Goal: Information Seeking & Learning: Compare options

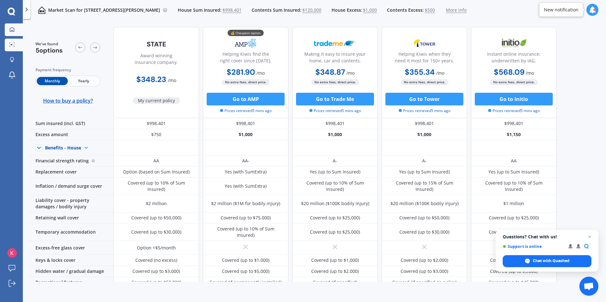
scroll to position [221, 0]
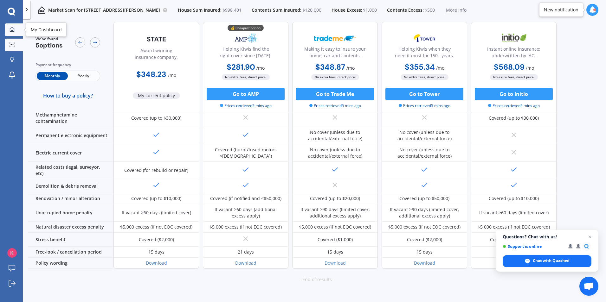
click at [8, 30] on div at bounding box center [12, 30] width 10 height 6
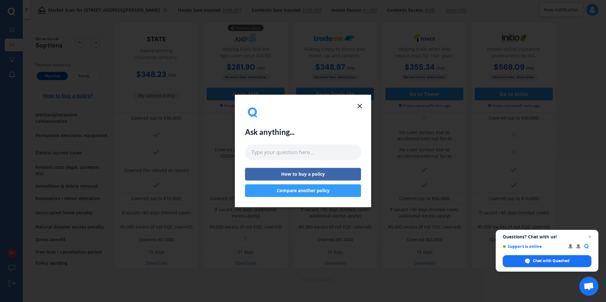
click at [356, 107] on icon at bounding box center [360, 106] width 8 height 8
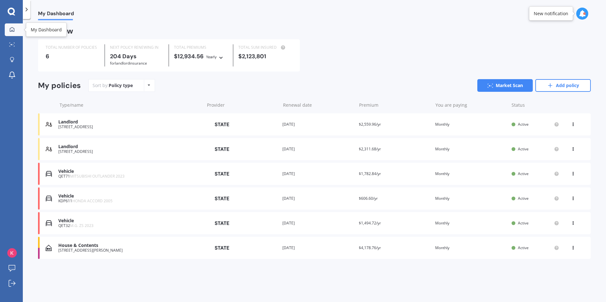
click at [12, 30] on icon at bounding box center [12, 29] width 5 height 5
click at [550, 86] on icon at bounding box center [550, 85] width 6 height 6
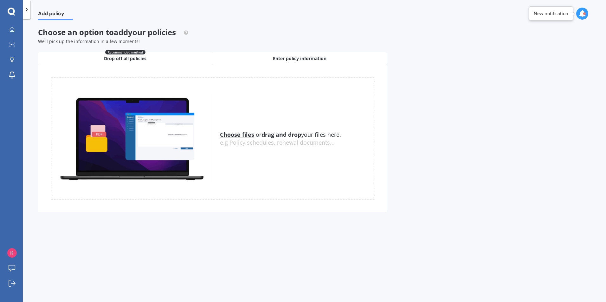
click at [309, 57] on span "Enter policy information" at bounding box center [300, 58] width 54 height 6
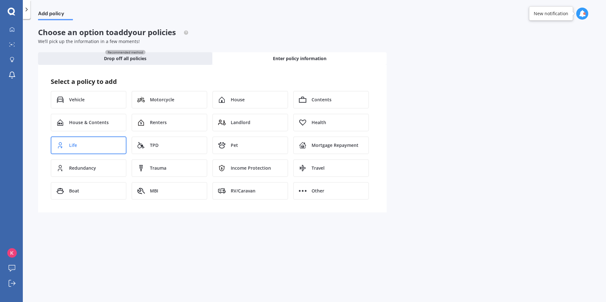
click at [75, 146] on span "Life" at bounding box center [73, 145] width 8 height 6
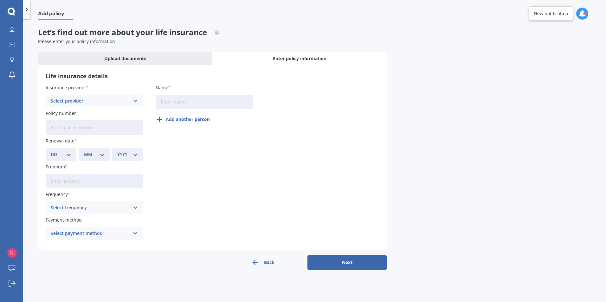
click at [272, 259] on button "Back" at bounding box center [262, 262] width 79 height 15
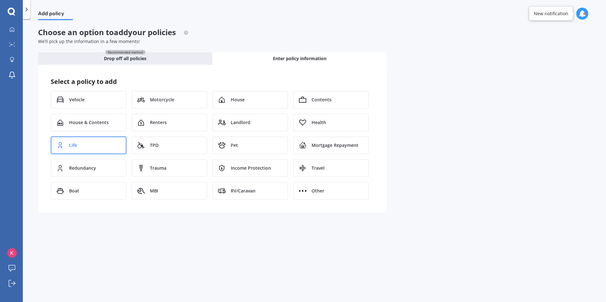
click at [95, 146] on div "Life" at bounding box center [89, 146] width 76 height 18
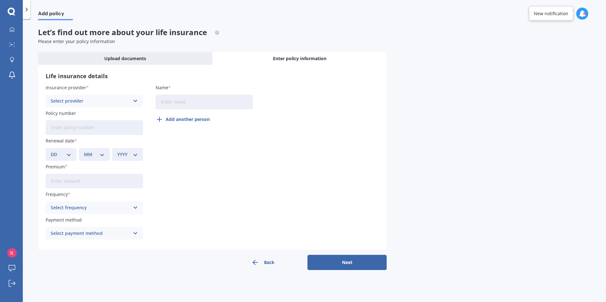
click at [121, 102] on div "Select provider" at bounding box center [90, 101] width 79 height 7
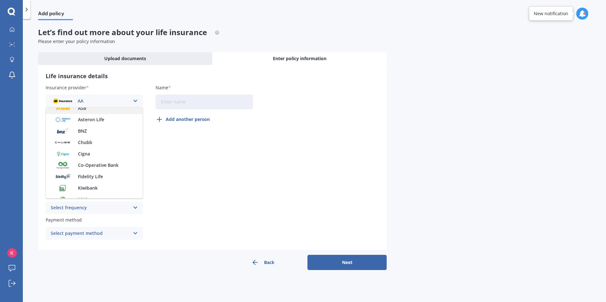
scroll to position [63, 0]
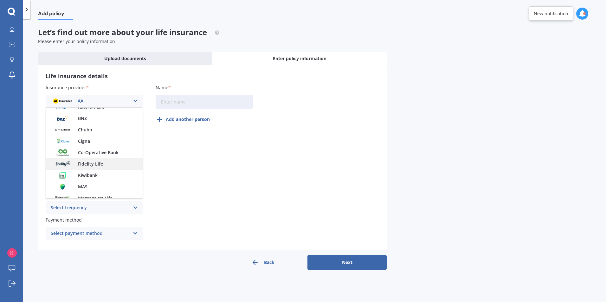
click at [93, 166] on span "Fidelity Life" at bounding box center [90, 164] width 25 height 4
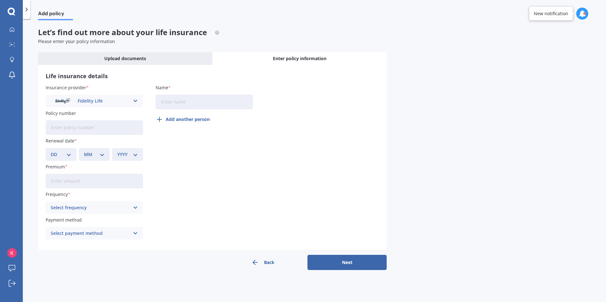
click at [173, 107] on input "Name" at bounding box center [204, 102] width 97 height 15
type input "Kadia"
click at [90, 129] on input "Policy number" at bounding box center [94, 127] width 97 height 15
click at [224, 155] on div "Insurance provider Fidelity Life AA AIA AMP ANZ ASB Asteron Life BNZ Chubb Cign…" at bounding box center [213, 163] width 334 height 159
click at [168, 119] on button "Add another person" at bounding box center [185, 119] width 58 height 15
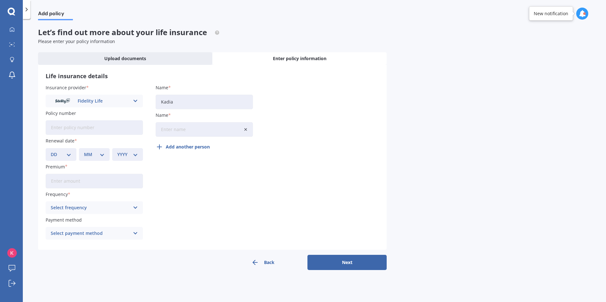
click at [172, 131] on input "Name" at bounding box center [204, 129] width 97 height 15
type input "Ben"
click at [68, 159] on div "DD 01 02 03 04 05 06 07 08 09 10 11 12 13 14 15 16 17 18 19 20 21 22 23 24 25 2…" at bounding box center [61, 154] width 31 height 13
click at [66, 155] on select "DD 01 02 03 04 05 06 07 08 09 10 11 12 13 14 15 16 17 18 19 20 21 22 23 24 25 2…" at bounding box center [61, 154] width 21 height 7
select select "20"
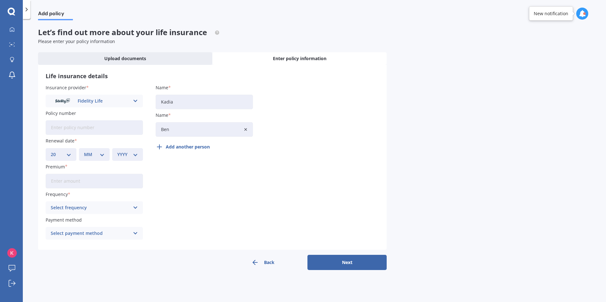
click at [51, 151] on select "DD 01 02 03 04 05 06 07 08 09 10 11 12 13 14 15 16 17 18 19 20 21 22 23 24 25 2…" at bounding box center [61, 154] width 21 height 7
click at [94, 154] on select "MM 01 02 03 04 05 06 07 08 09 10 11 12" at bounding box center [94, 154] width 21 height 7
select select "09"
click at [84, 151] on select "MM 01 02 03 04 05 06 07 08 09 10 11 12" at bounding box center [94, 154] width 21 height 7
click at [129, 154] on select "YYYY 2027 2026 2025 2024 2023 2022 2021 2020 2019 2018 2017 2016 2015 2014 2013…" at bounding box center [127, 154] width 21 height 7
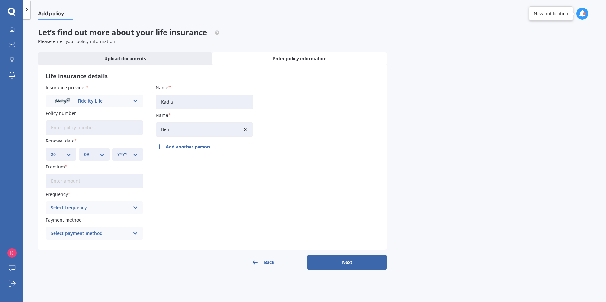
select select "2026"
click at [117, 151] on select "YYYY 2027 2026 2025 2024 2023 2022 2021 2020 2019 2018 2017 2016 2015 2014 2013…" at bounding box center [127, 154] width 21 height 7
click at [102, 184] on input "Premium" at bounding box center [94, 181] width 97 height 15
type input "$139.42"
click at [96, 205] on div "Select frequency" at bounding box center [90, 208] width 79 height 7
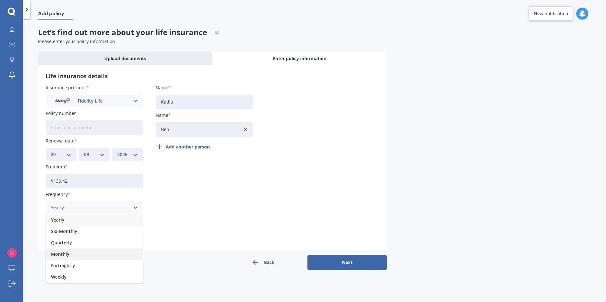
click at [73, 252] on div "Monthly" at bounding box center [94, 254] width 97 height 11
click at [73, 232] on div "Select payment method" at bounding box center [90, 233] width 79 height 7
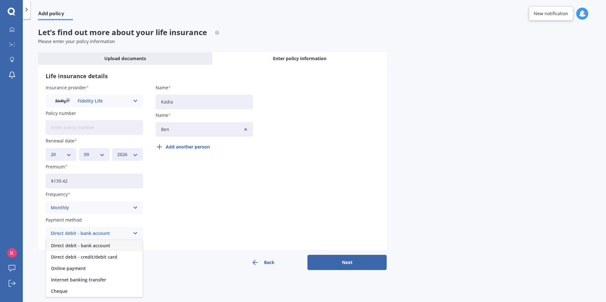
click at [90, 246] on span "Direct debit - bank account" at bounding box center [80, 246] width 59 height 4
click at [337, 265] on button "Next" at bounding box center [347, 262] width 79 height 15
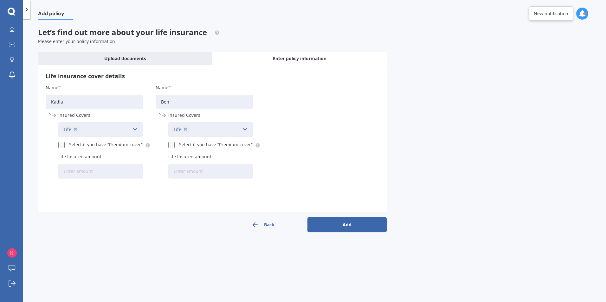
click at [119, 133] on div "Life Accidental Injury [MEDICAL_DATA] Health Income Protection Mortgage Repayme…" at bounding box center [100, 129] width 85 height 15
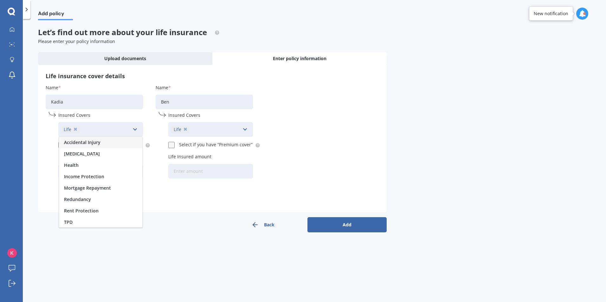
click at [147, 135] on div "Life Accidental Injury [MEDICAL_DATA] Health Income Protection Mortgage Repayme…" at bounding box center [106, 129] width 97 height 15
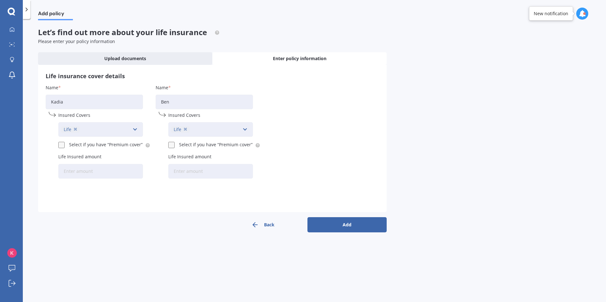
click at [135, 129] on icon at bounding box center [135, 129] width 5 height 7
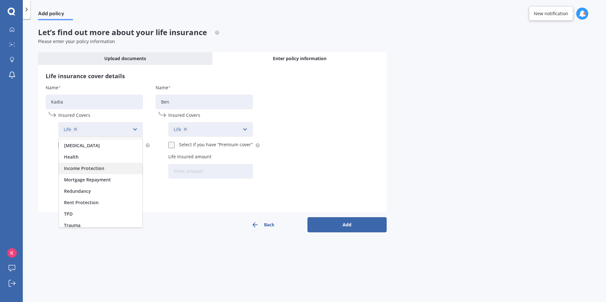
scroll to position [12, 0]
click at [78, 222] on span "Trauma" at bounding box center [72, 222] width 16 height 4
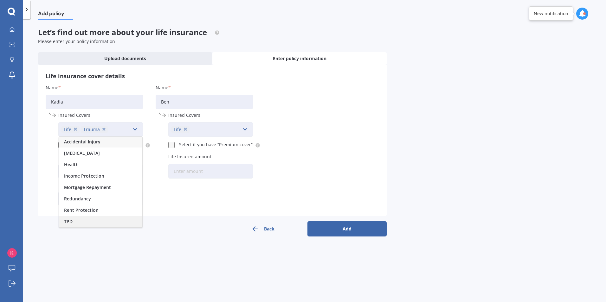
click at [90, 221] on div "TPD" at bounding box center [100, 221] width 83 height 11
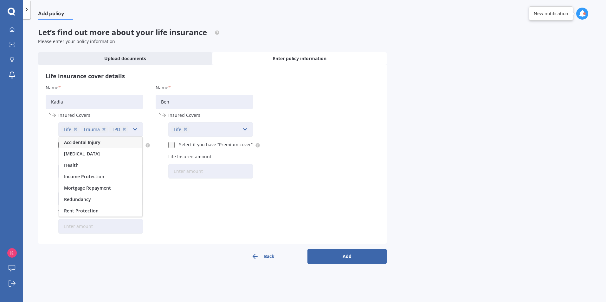
click at [246, 130] on icon at bounding box center [245, 129] width 5 height 7
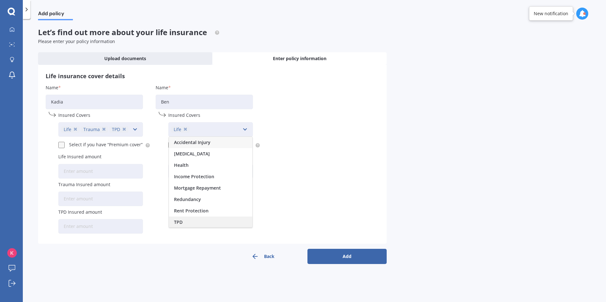
click at [184, 225] on div "TPD" at bounding box center [210, 222] width 83 height 11
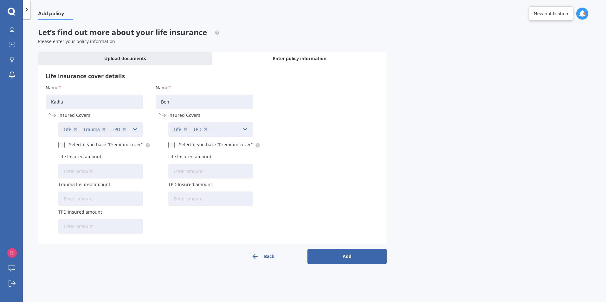
click at [310, 180] on div "Name [PERSON_NAME] Insured Covers Life Trauma TPD Accidental Injury [MEDICAL_DA…" at bounding box center [213, 160] width 334 height 152
click at [59, 142] on label at bounding box center [62, 142] width 8 height 0
click at [59, 145] on input "Select if you have “Premium cover”" at bounding box center [60, 144] width 5 height 5
click at [58, 145] on div "Name [PERSON_NAME] Insured Covers Life Trauma TPD Accidental Injury [MEDICAL_DA…" at bounding box center [94, 160] width 97 height 152
click at [63, 142] on label at bounding box center [62, 142] width 8 height 0
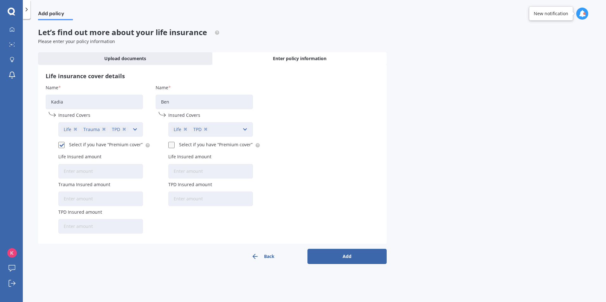
click at [63, 146] on input "Select if you have “Premium cover”" at bounding box center [60, 144] width 5 height 5
checkbox input "false"
click at [117, 176] on input "Life Insured amount" at bounding box center [100, 171] width 85 height 15
type input "$105,093,389"
click at [181, 170] on input "Life Insured amount" at bounding box center [210, 171] width 85 height 15
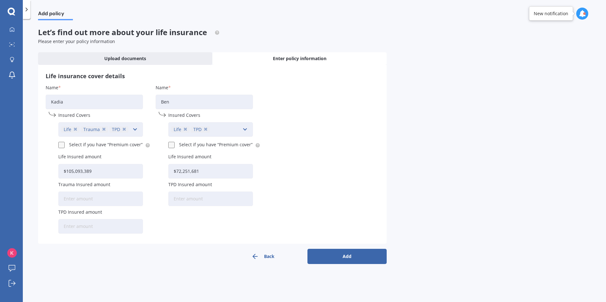
type input "$72,251,681"
click at [105, 200] on input "Trauma Insured amount" at bounding box center [100, 199] width 85 height 15
type input "$525,464"
click at [187, 198] on input "TPD Insured amount" at bounding box center [210, 199] width 85 height 15
type input "$136,673"
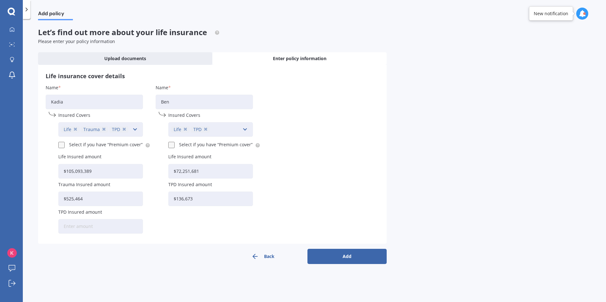
click at [101, 230] on input "TPD Insured amount" at bounding box center [100, 226] width 85 height 15
type input "$136,673"
click at [342, 258] on button "Add" at bounding box center [347, 256] width 79 height 15
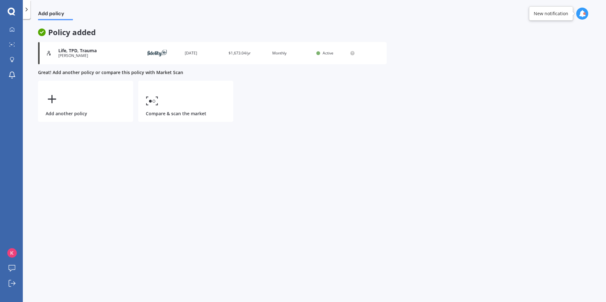
click at [97, 49] on div "Life, TPD, Trauma" at bounding box center [97, 50] width 78 height 5
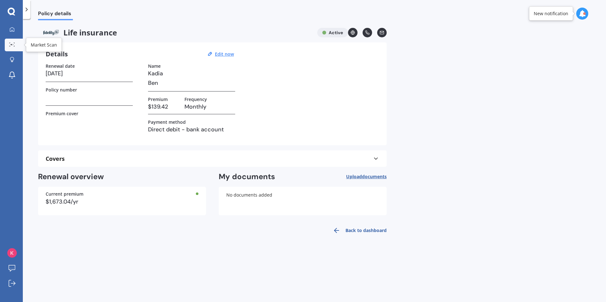
click at [12, 45] on circle at bounding box center [11, 44] width 1 height 1
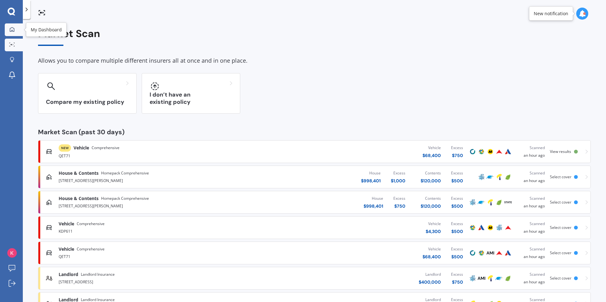
click at [11, 26] on link "My Dashboard" at bounding box center [14, 29] width 18 height 13
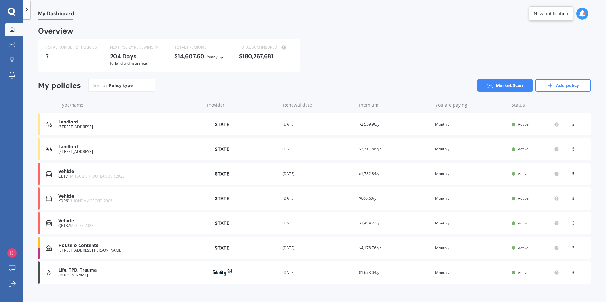
scroll to position [9, 0]
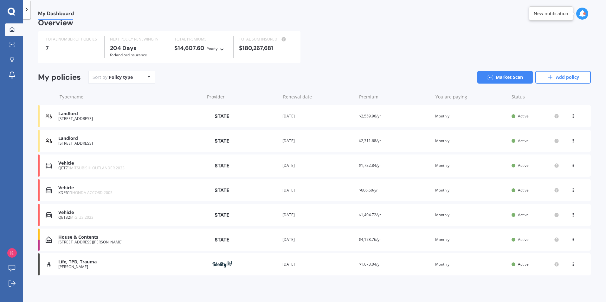
click at [88, 263] on div "Life, TPD, Trauma" at bounding box center [129, 262] width 143 height 5
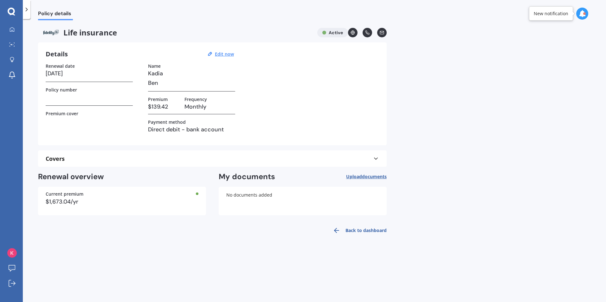
click at [357, 229] on link "Back to dashboard" at bounding box center [358, 230] width 58 height 15
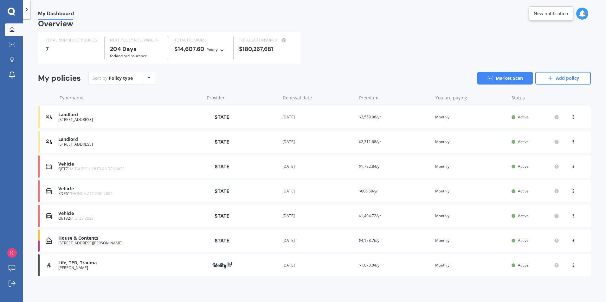
scroll to position [9, 0]
click at [488, 79] on icon at bounding box center [491, 77] width 6 height 4
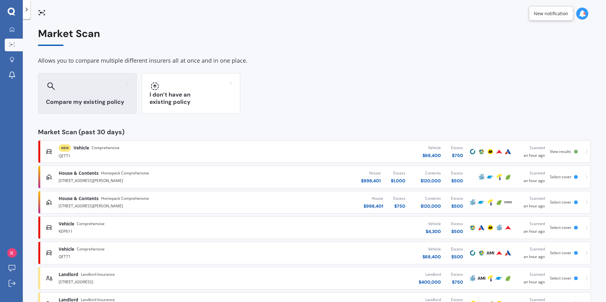
click at [74, 83] on div at bounding box center [87, 86] width 83 height 10
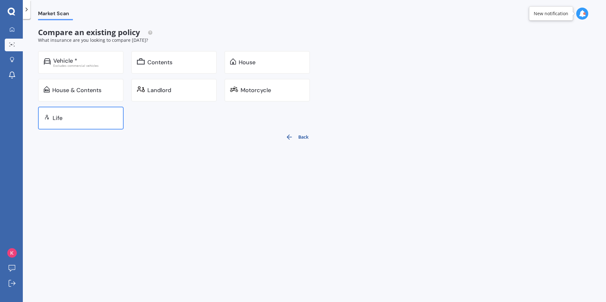
click at [97, 121] on div "Life" at bounding box center [81, 118] width 86 height 23
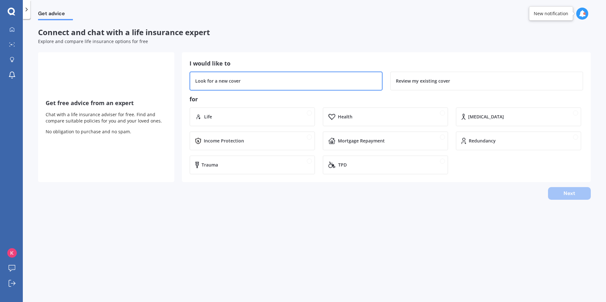
click at [233, 84] on div "Look for a new cover" at bounding box center [217, 81] width 45 height 6
drag, startPoint x: 277, startPoint y: 120, endPoint x: 257, endPoint y: 149, distance: 35.4
click at [277, 119] on div "Life" at bounding box center [256, 117] width 105 height 6
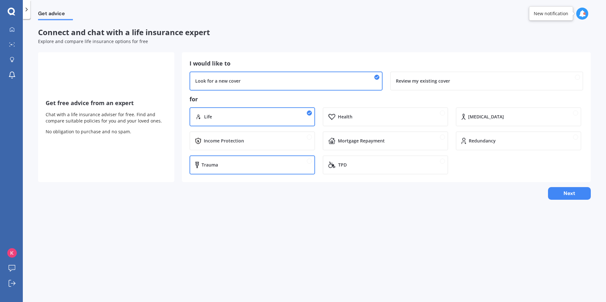
drag, startPoint x: 253, startPoint y: 162, endPoint x: 375, endPoint y: 165, distance: 122.1
click at [253, 162] on div "Trauma" at bounding box center [256, 165] width 108 height 6
click at [375, 165] on div "TPD" at bounding box center [390, 165] width 104 height 6
click at [580, 195] on button "Next" at bounding box center [569, 193] width 43 height 13
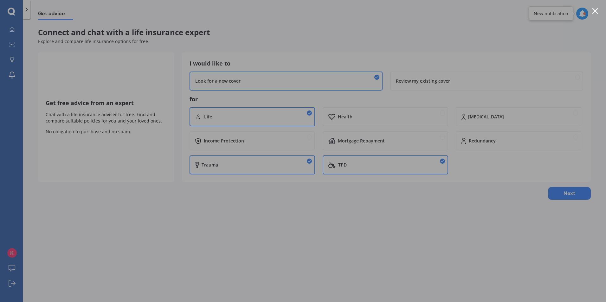
click at [140, 209] on div at bounding box center [303, 151] width 606 height 302
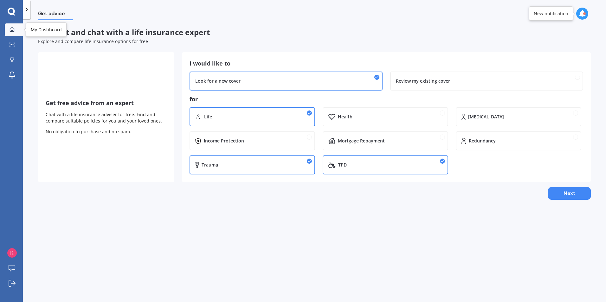
click at [8, 32] on div at bounding box center [12, 30] width 10 height 6
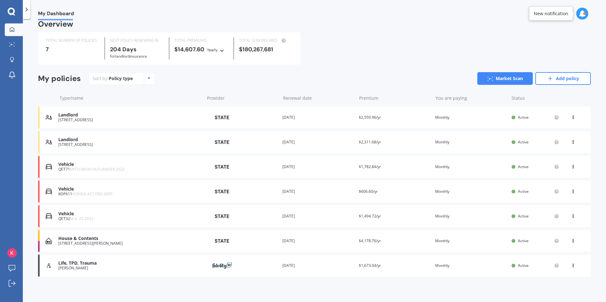
scroll to position [9, 0]
click at [571, 265] on icon at bounding box center [573, 264] width 4 height 4
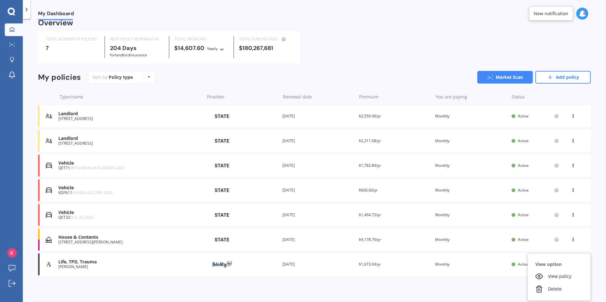
click at [577, 259] on div "View option View policy Delete" at bounding box center [559, 278] width 63 height 48
click at [88, 114] on div "Landlord" at bounding box center [129, 113] width 143 height 5
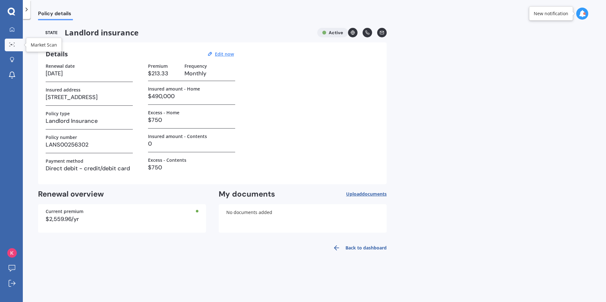
click at [8, 44] on div at bounding box center [12, 44] width 10 height 5
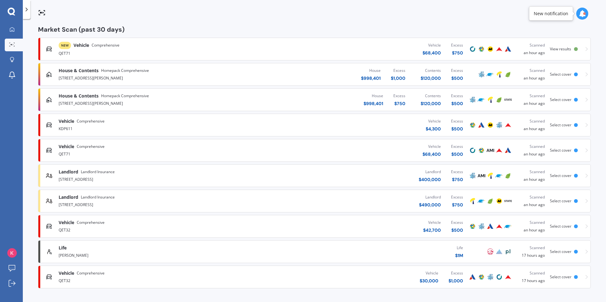
scroll to position [103, 0]
click at [102, 251] on div "Life" at bounding box center [158, 248] width 198 height 6
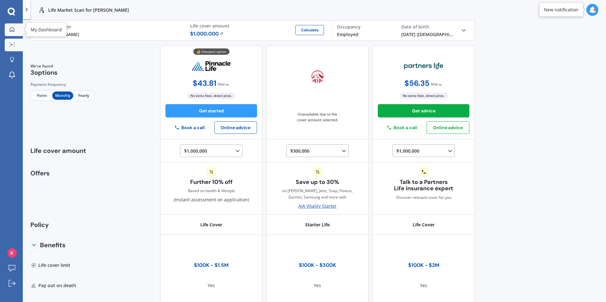
click at [11, 32] on div at bounding box center [12, 30] width 10 height 6
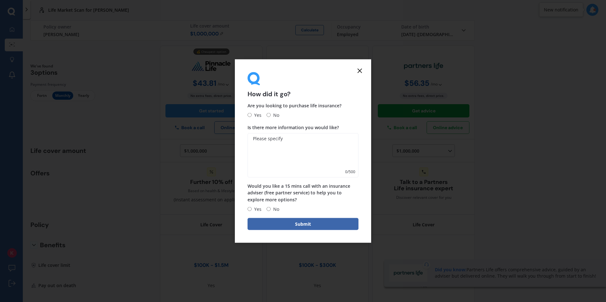
click at [361, 71] on icon at bounding box center [360, 71] width 8 height 8
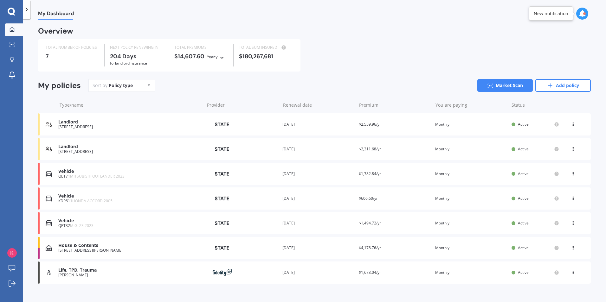
click at [527, 278] on div "Life, TPD, [PERSON_NAME] Renewal date [DATE] Premium $1,673.04/yr You are payin…" at bounding box center [314, 273] width 553 height 22
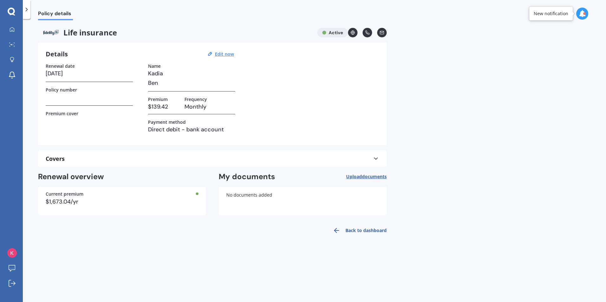
click at [223, 50] on div "Details Edit now Renewal date [DATE] Policy number Premium cover Name [PERSON_N…" at bounding box center [212, 93] width 349 height 103
click at [221, 54] on u "Edit now" at bounding box center [224, 54] width 19 height 6
select select "20"
select select "09"
select select "2026"
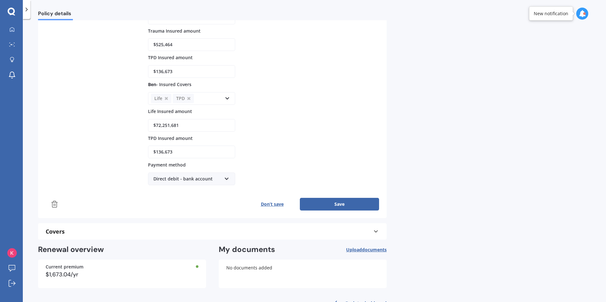
scroll to position [140, 0]
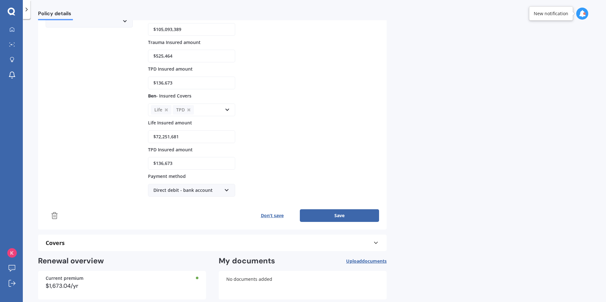
click at [207, 190] on div "Direct debit - bank account" at bounding box center [187, 190] width 68 height 7
click at [202, 202] on span "Direct debit - bank account" at bounding box center [184, 202] width 60 height 6
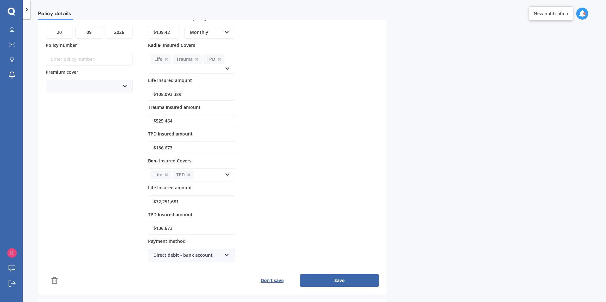
scroll to position [77, 0]
click at [322, 276] on button "Save" at bounding box center [339, 279] width 79 height 13
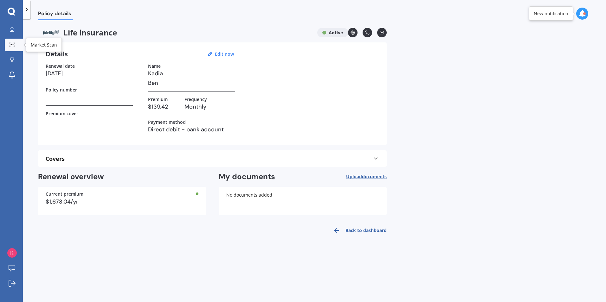
click at [17, 46] on link "Market Scan" at bounding box center [14, 45] width 18 height 13
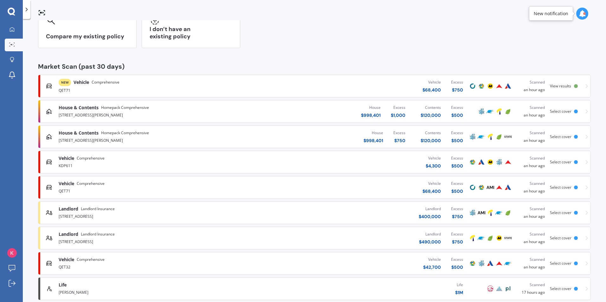
scroll to position [8, 0]
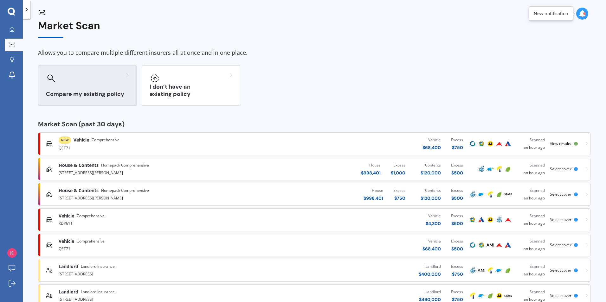
click at [102, 95] on h3 "Compare my existing policy" at bounding box center [87, 94] width 83 height 7
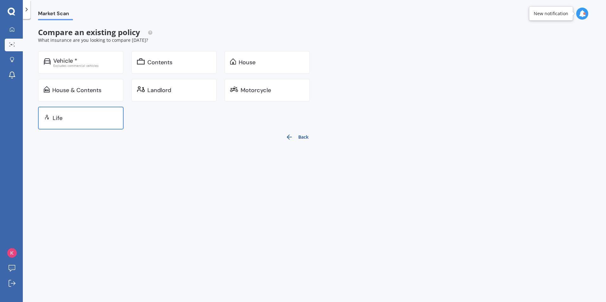
click at [92, 117] on div "Life" at bounding box center [85, 118] width 65 height 6
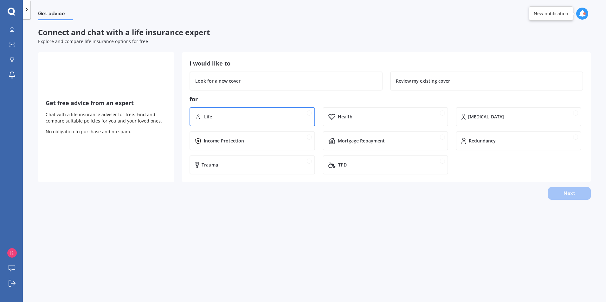
click at [214, 114] on div "Life" at bounding box center [256, 117] width 105 height 6
click at [231, 165] on div "Trauma" at bounding box center [256, 165] width 108 height 6
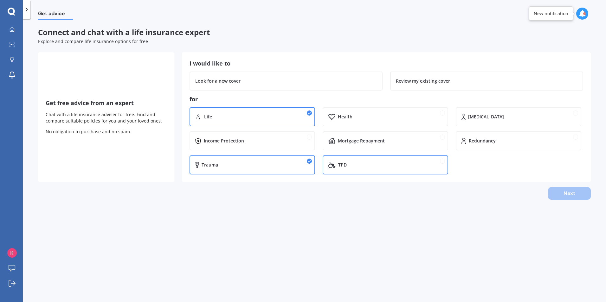
click at [340, 159] on div "TPD" at bounding box center [386, 165] width 126 height 19
click at [576, 194] on div "Next" at bounding box center [314, 193] width 553 height 13
click at [460, 81] on div "Review my existing cover" at bounding box center [487, 81] width 182 height 6
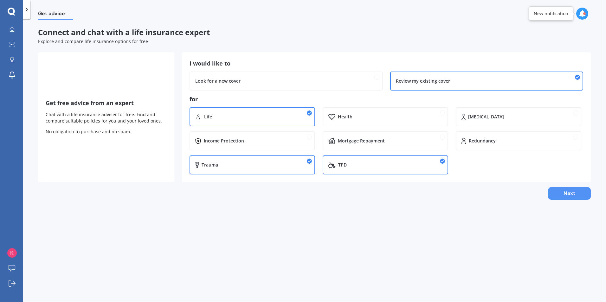
click at [566, 195] on button "Next" at bounding box center [569, 193] width 43 height 13
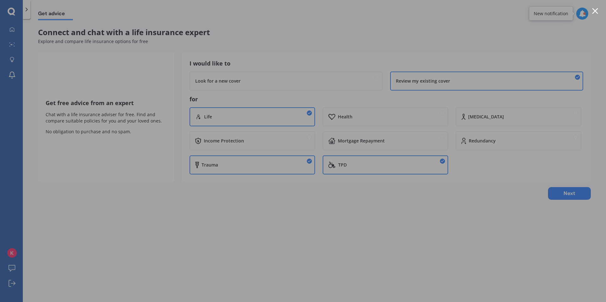
click at [596, 7] on div at bounding box center [303, 151] width 606 height 302
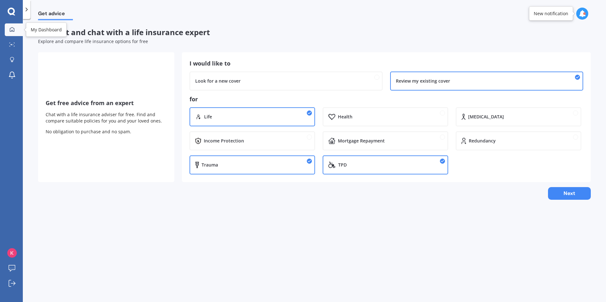
click at [18, 28] on link "My Dashboard" at bounding box center [14, 29] width 18 height 13
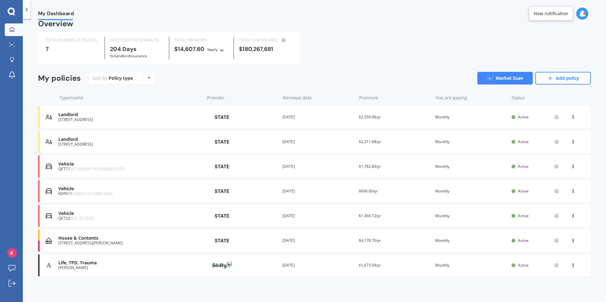
scroll to position [9, 0]
click at [569, 246] on div "House & Contents [STREET_ADDRESS][PERSON_NAME] Provider Renewal date [DATE] Pre…" at bounding box center [314, 240] width 553 height 22
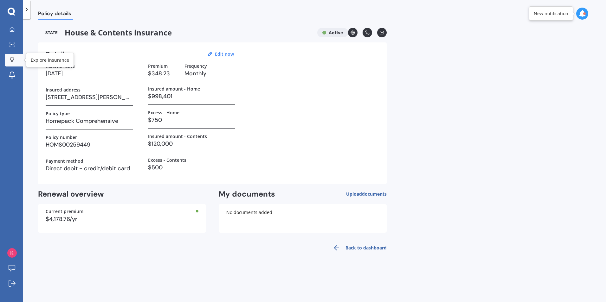
click at [16, 62] on div at bounding box center [12, 60] width 10 height 6
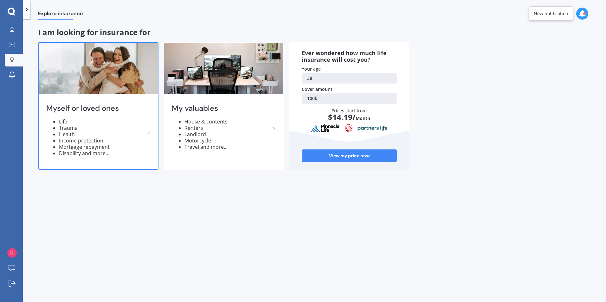
click at [121, 119] on li "Life" at bounding box center [102, 122] width 86 height 6
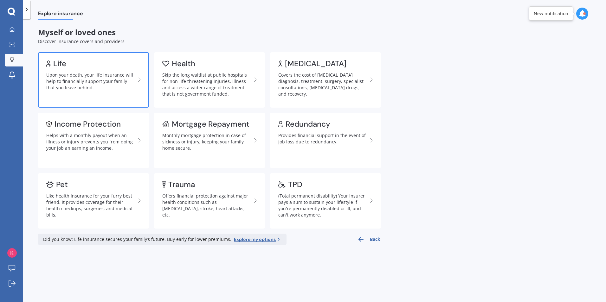
click at [98, 84] on div "Upon your death, your life insurance will help to financially support your fami…" at bounding box center [90, 81] width 89 height 19
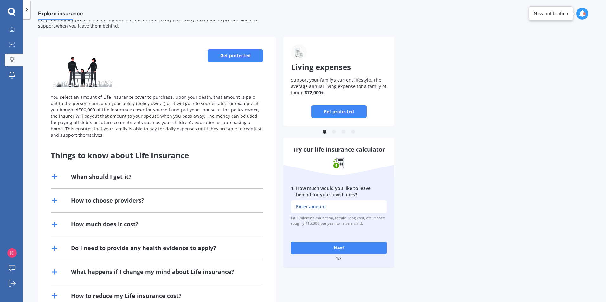
scroll to position [12, 0]
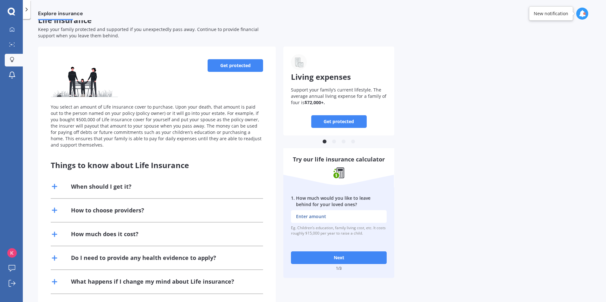
click at [334, 231] on div "Eg. Children’s education, family living cost, etc. It costs roughly $15,000 per…" at bounding box center [339, 231] width 96 height 11
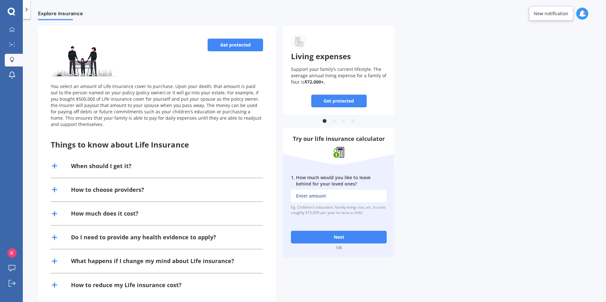
scroll to position [44, 0]
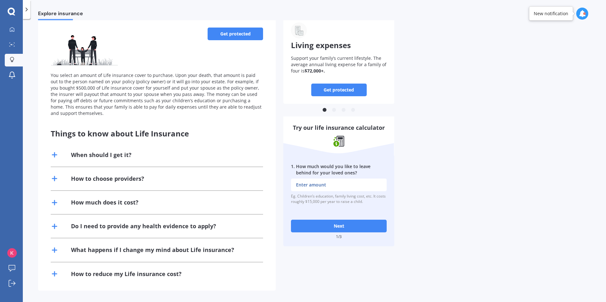
click at [325, 183] on input "1 . How much would you like to leave behind for your loved ones?" at bounding box center [339, 185] width 96 height 13
type input "$1,000,000"
click at [339, 225] on button "Next" at bounding box center [339, 226] width 96 height 13
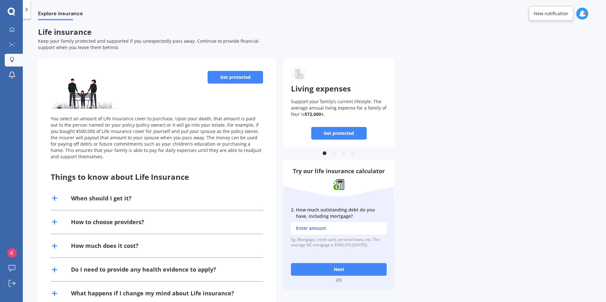
scroll to position [0, 0]
click at [14, 47] on div at bounding box center [12, 44] width 10 height 5
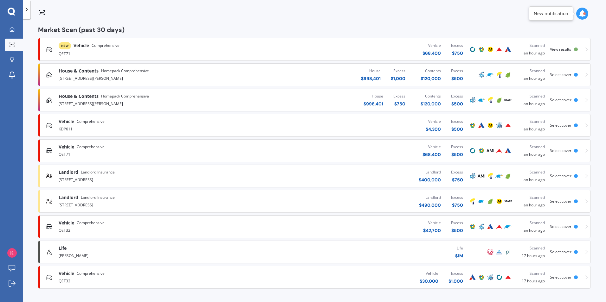
scroll to position [103, 0]
drag, startPoint x: 115, startPoint y: 251, endPoint x: 273, endPoint y: 291, distance: 162.8
click at [273, 291] on div "Market Scan Allows you to compare multiple different insurers all at once and i…" at bounding box center [314, 161] width 583 height 283
click at [586, 253] on icon at bounding box center [587, 252] width 3 height 4
